Goal: Task Accomplishment & Management: Manage account settings

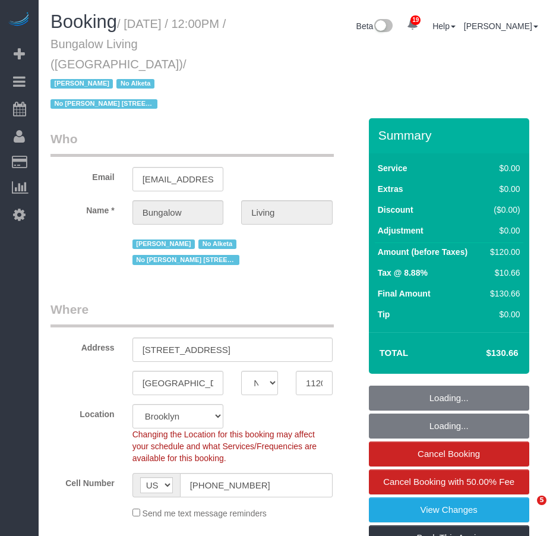
select select "NY"
select select "number:89"
select select "number:90"
select select "number:15"
select select "number:7"
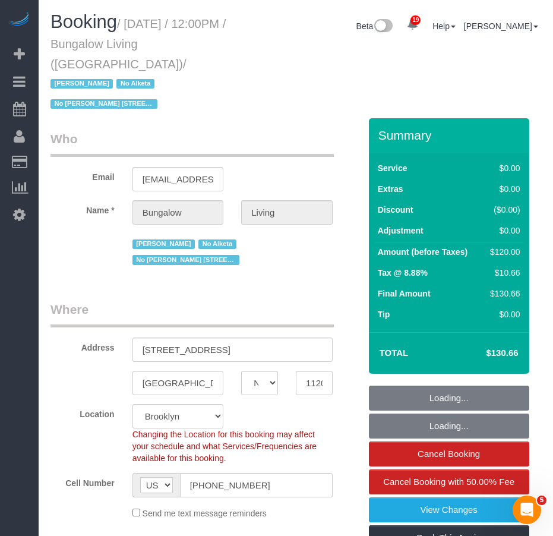
select select "number:21"
select select "object:1053"
select select "spot1"
select select "object:1530"
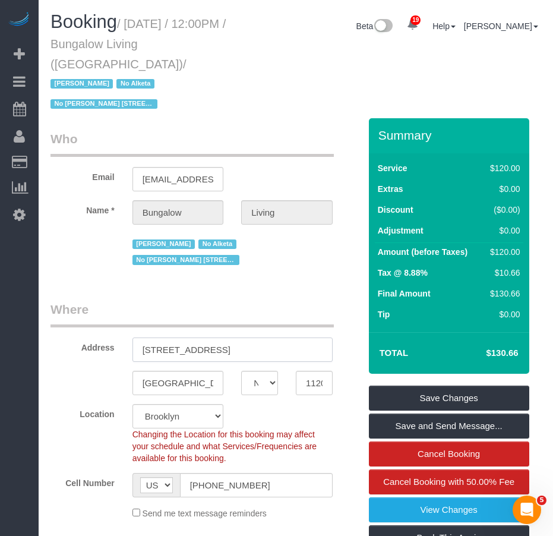
drag, startPoint x: 143, startPoint y: 294, endPoint x: 203, endPoint y: 294, distance: 60.6
click at [203, 337] on input "[STREET_ADDRESS]" at bounding box center [232, 349] width 200 height 24
